Goal: Navigation & Orientation: Go to known website

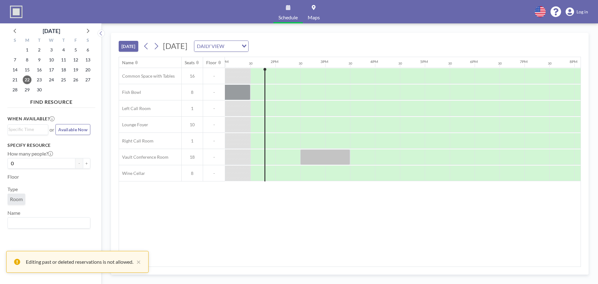
scroll to position [0, 648]
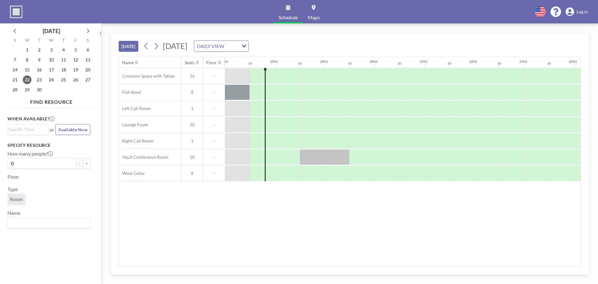
click at [576, 12] on link "Log in" at bounding box center [576, 11] width 22 height 9
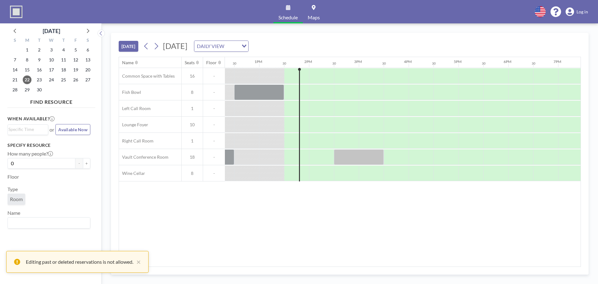
scroll to position [0, 648]
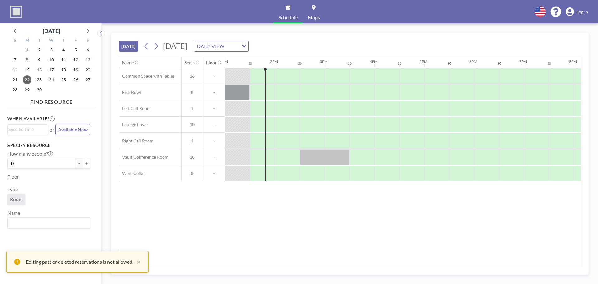
click at [580, 11] on span "Log in" at bounding box center [582, 12] width 12 height 6
